Goal: Information Seeking & Learning: Learn about a topic

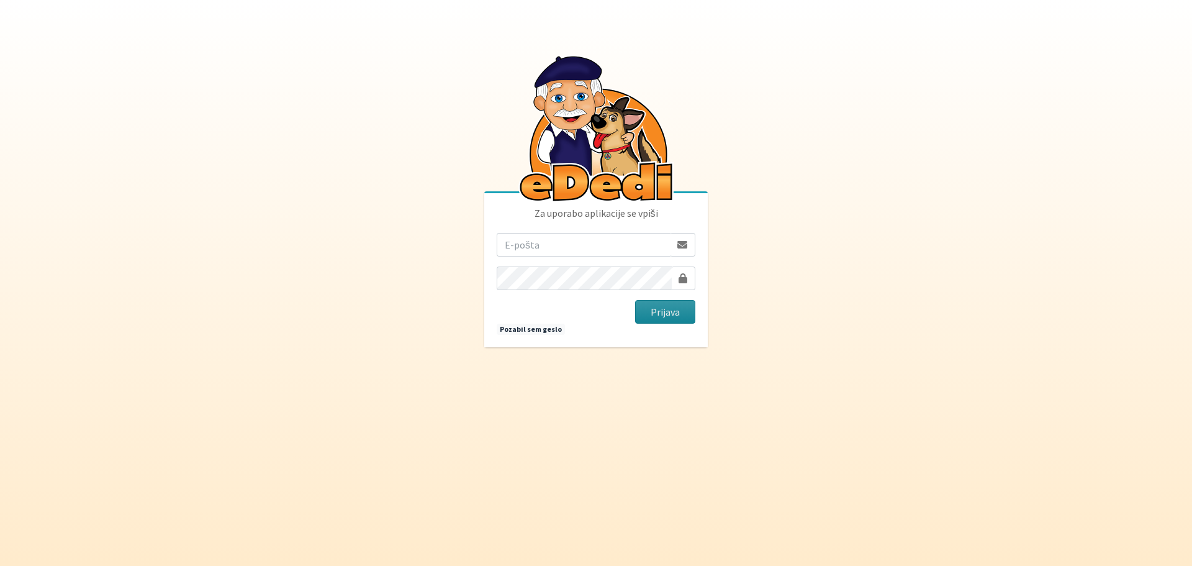
type input "[EMAIL_ADDRESS][PERSON_NAME][DOMAIN_NAME]"
click at [662, 316] on button "Prijava" at bounding box center [665, 312] width 60 height 24
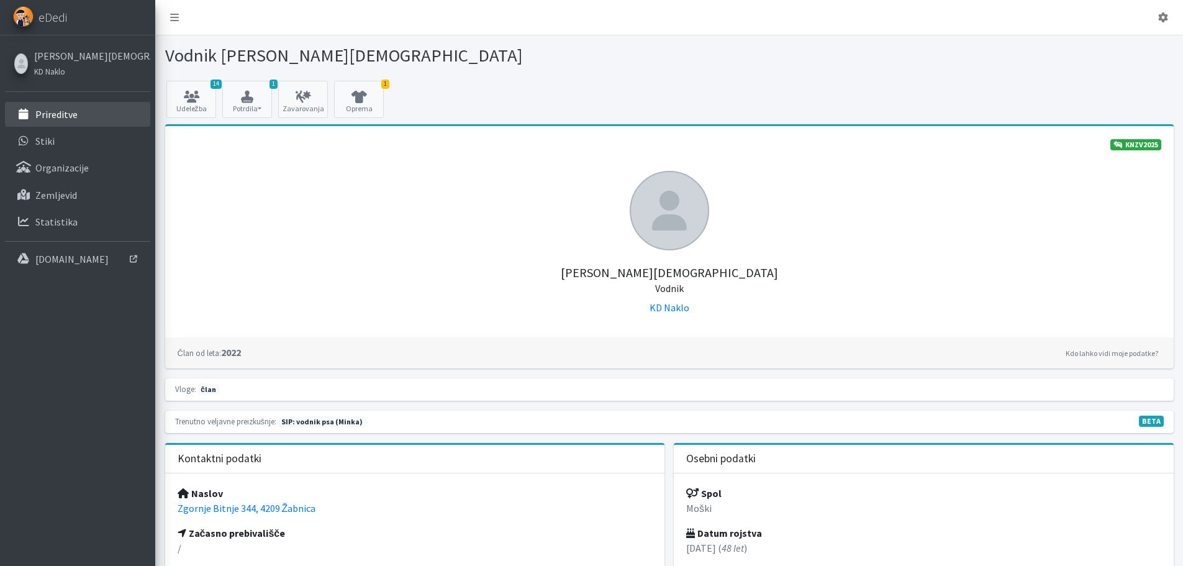
click at [71, 116] on p "Prireditve" at bounding box center [56, 114] width 42 height 12
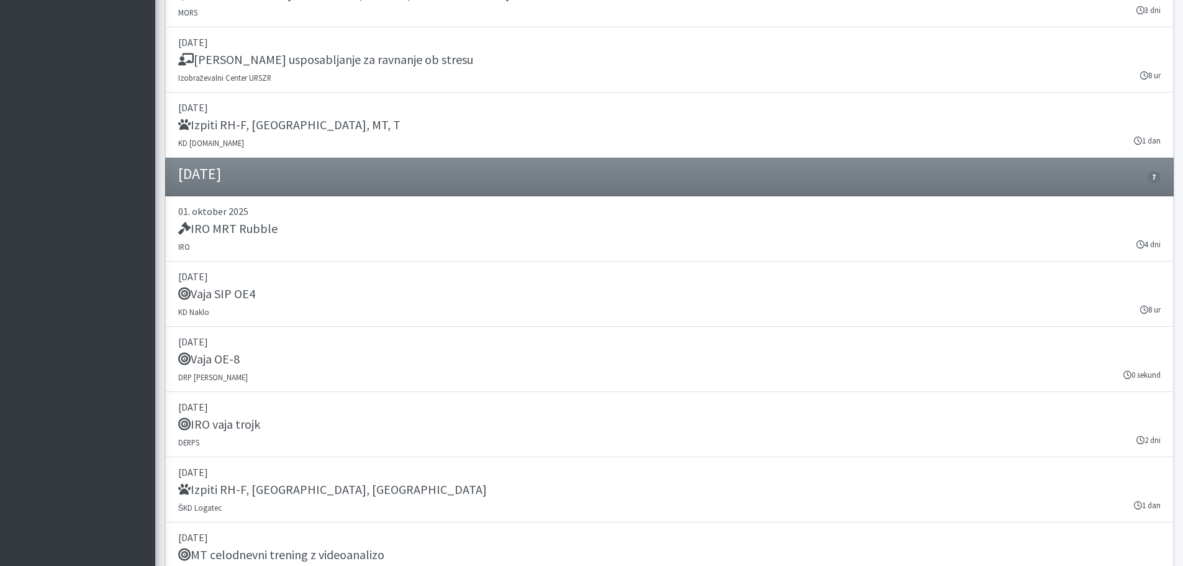
scroll to position [1672, 0]
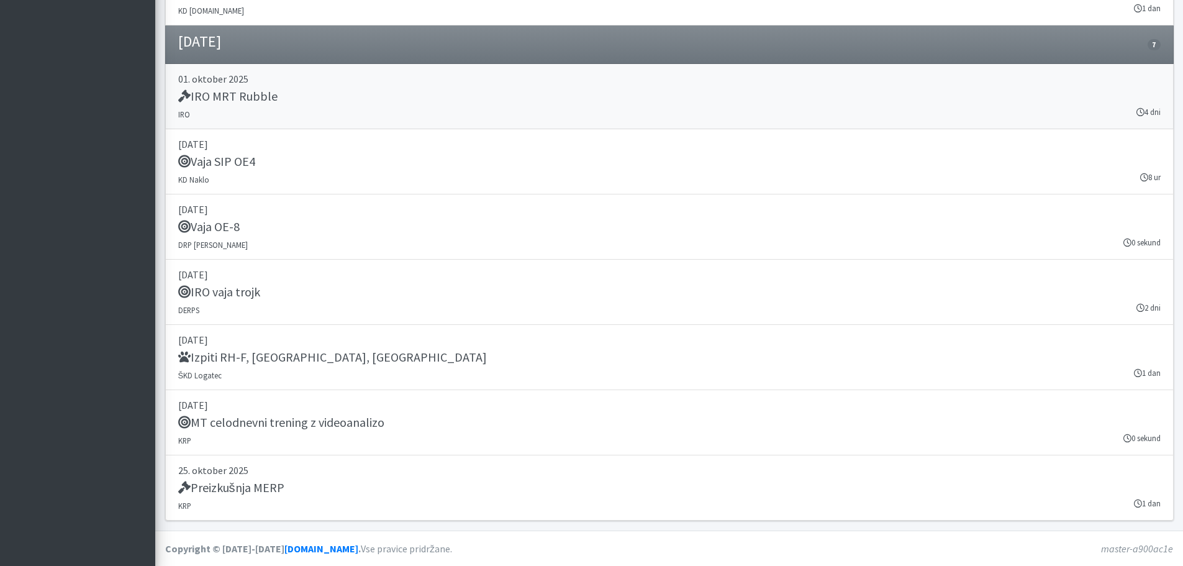
click at [248, 96] on h5 "IRO MRT Rubble" at bounding box center [227, 96] width 99 height 15
click at [244, 161] on h5 "Vaja SIP OE4" at bounding box center [216, 161] width 77 height 15
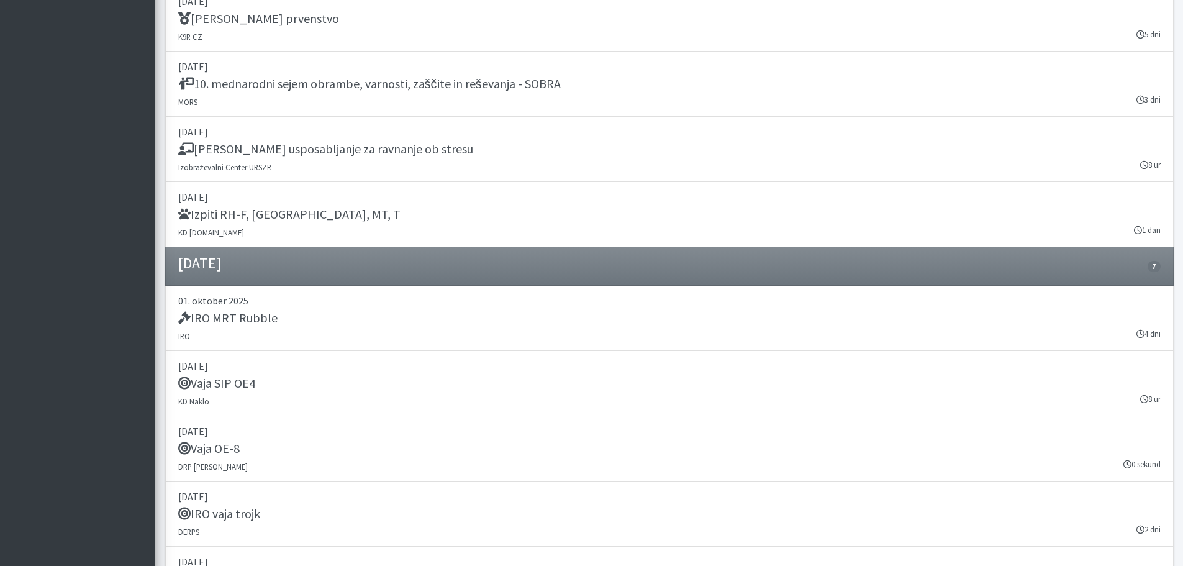
scroll to position [1175, 0]
